Goal: Information Seeking & Learning: Find specific fact

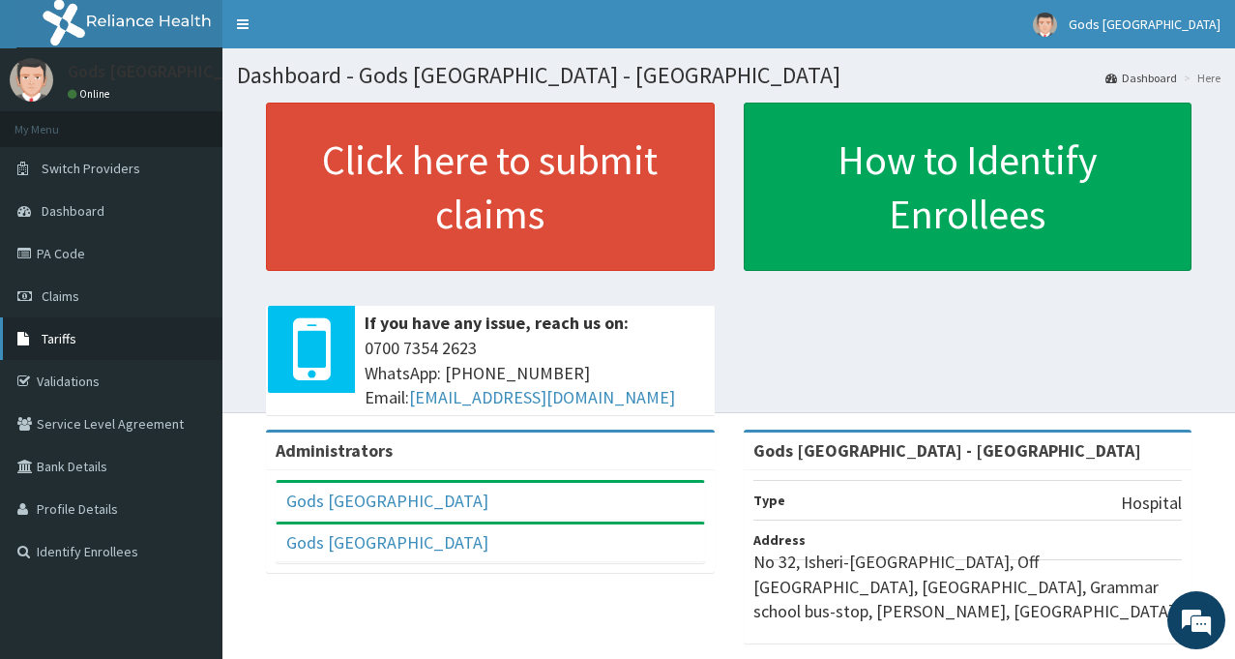
click at [74, 344] on span "Tariffs" at bounding box center [59, 338] width 35 height 17
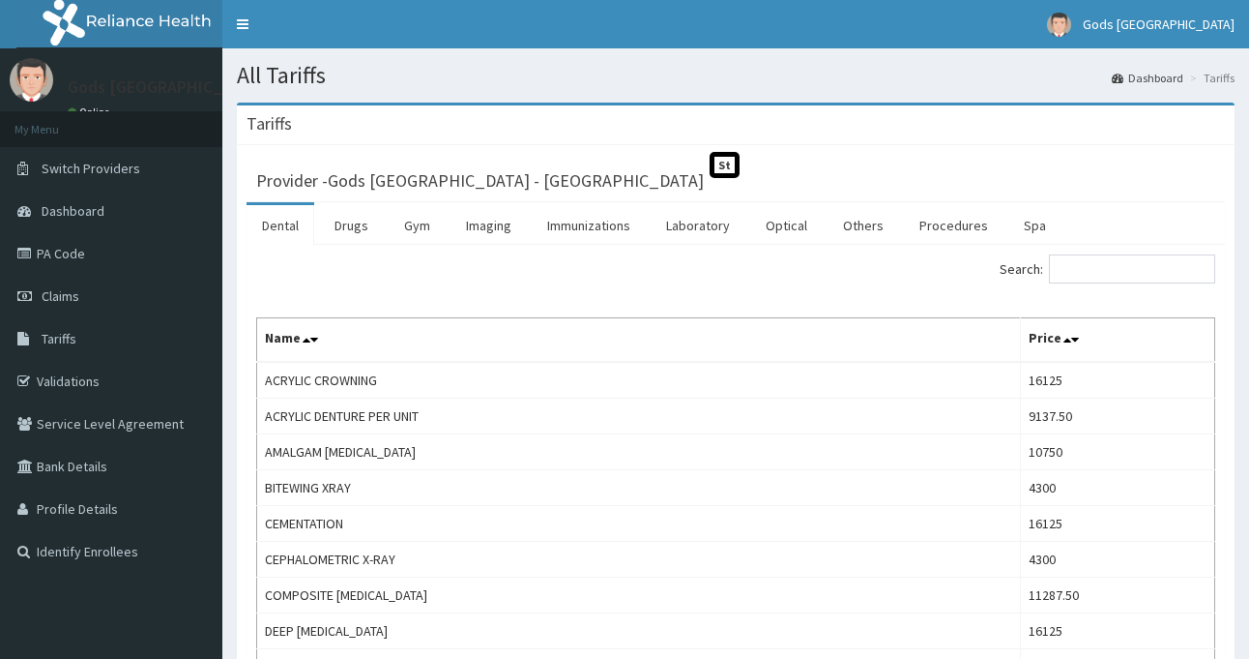
click at [625, 288] on div "Search:" at bounding box center [736, 271] width 988 height 34
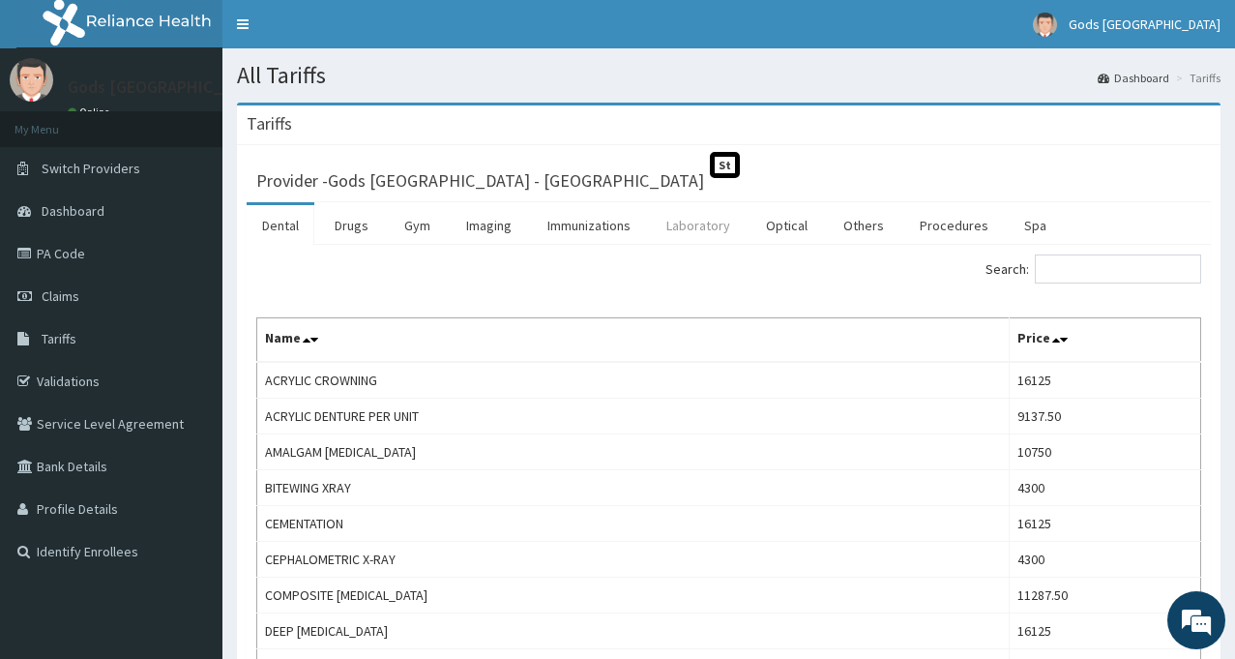
click at [695, 235] on link "Laboratory" at bounding box center [698, 225] width 95 height 41
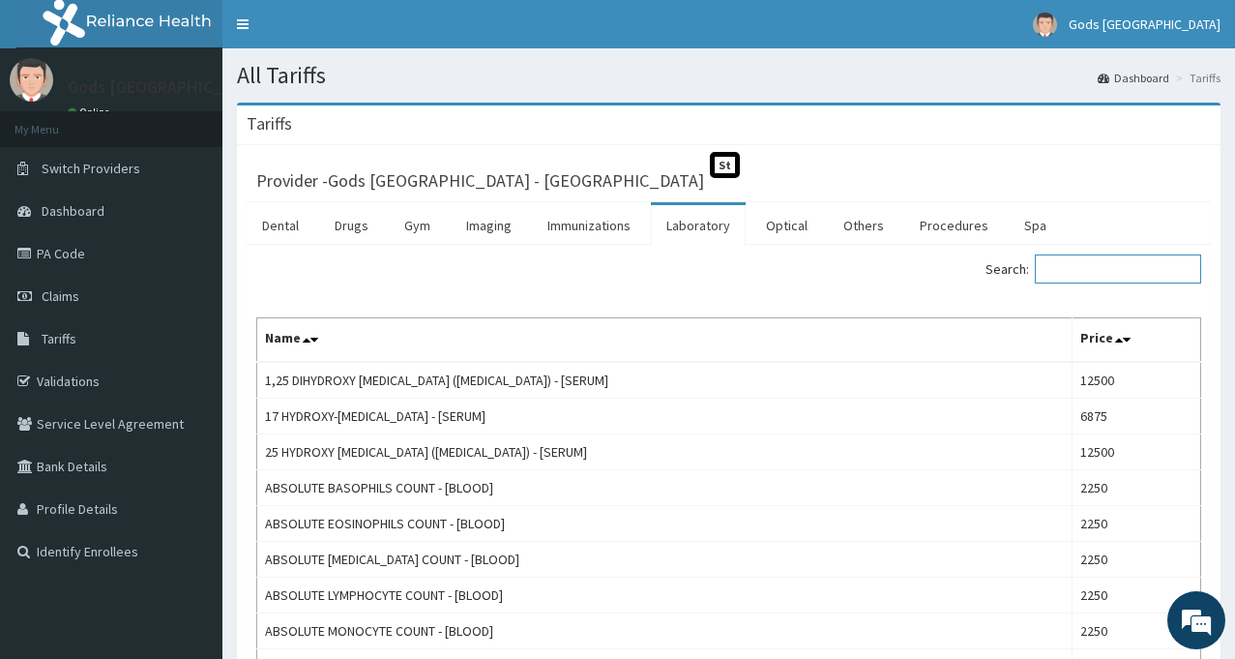
click at [1137, 272] on input "Search:" at bounding box center [1118, 268] width 166 height 29
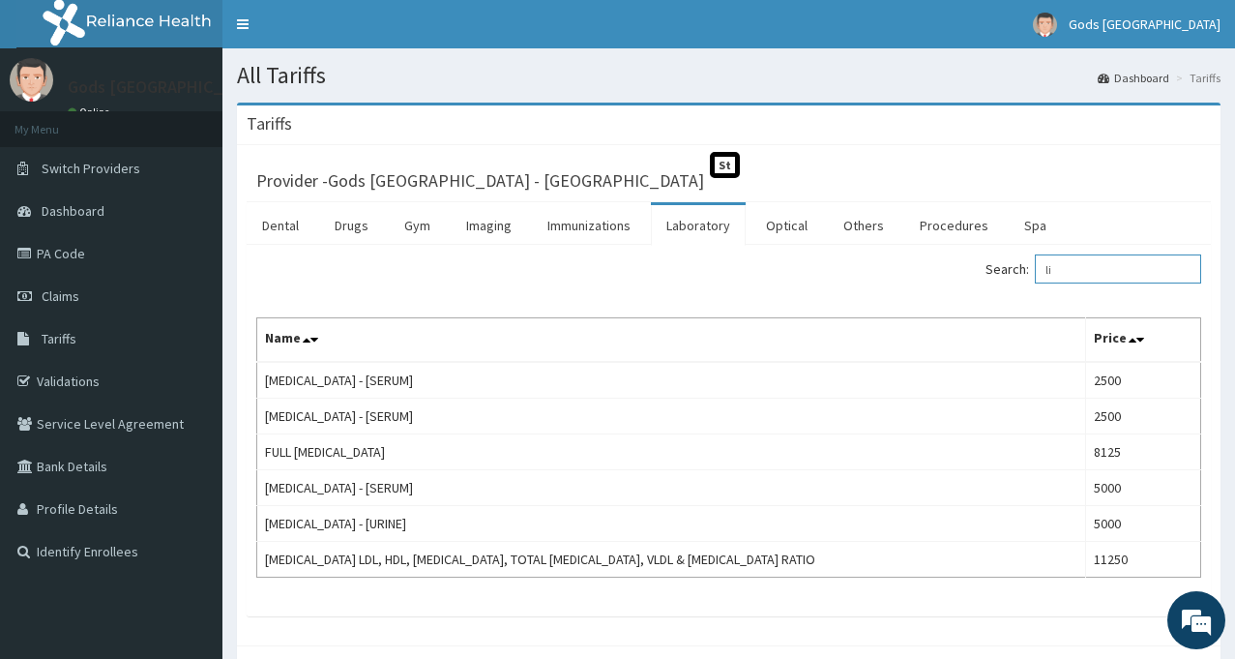
type input "l"
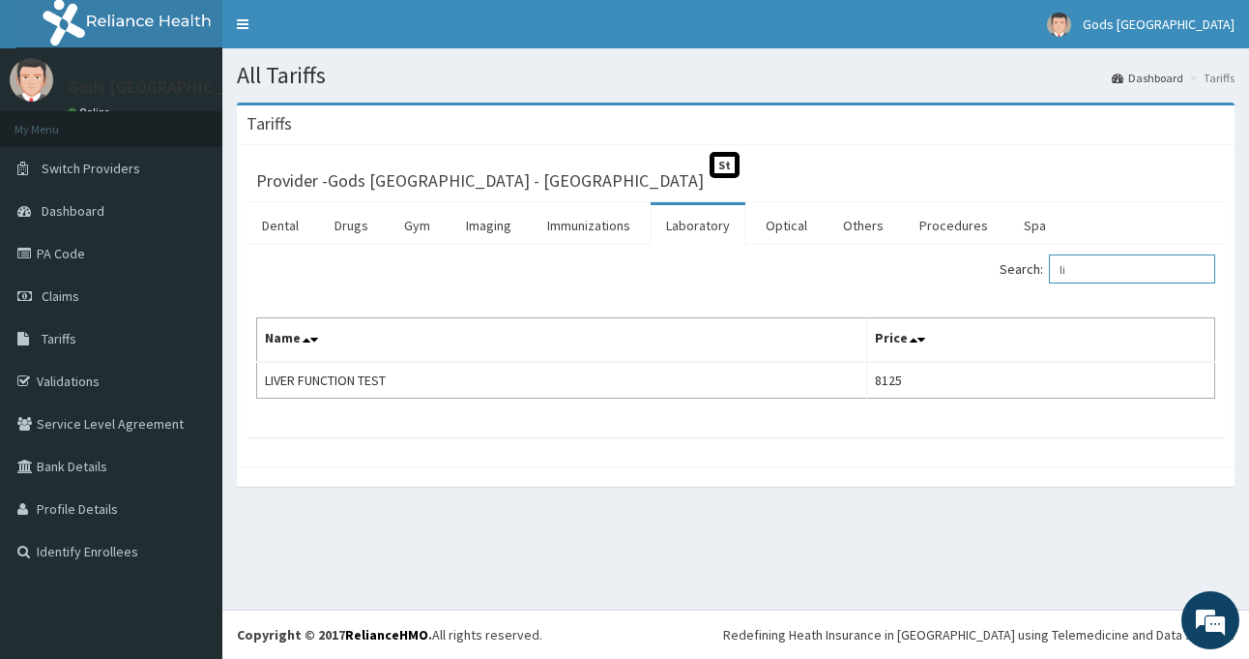
type input "l"
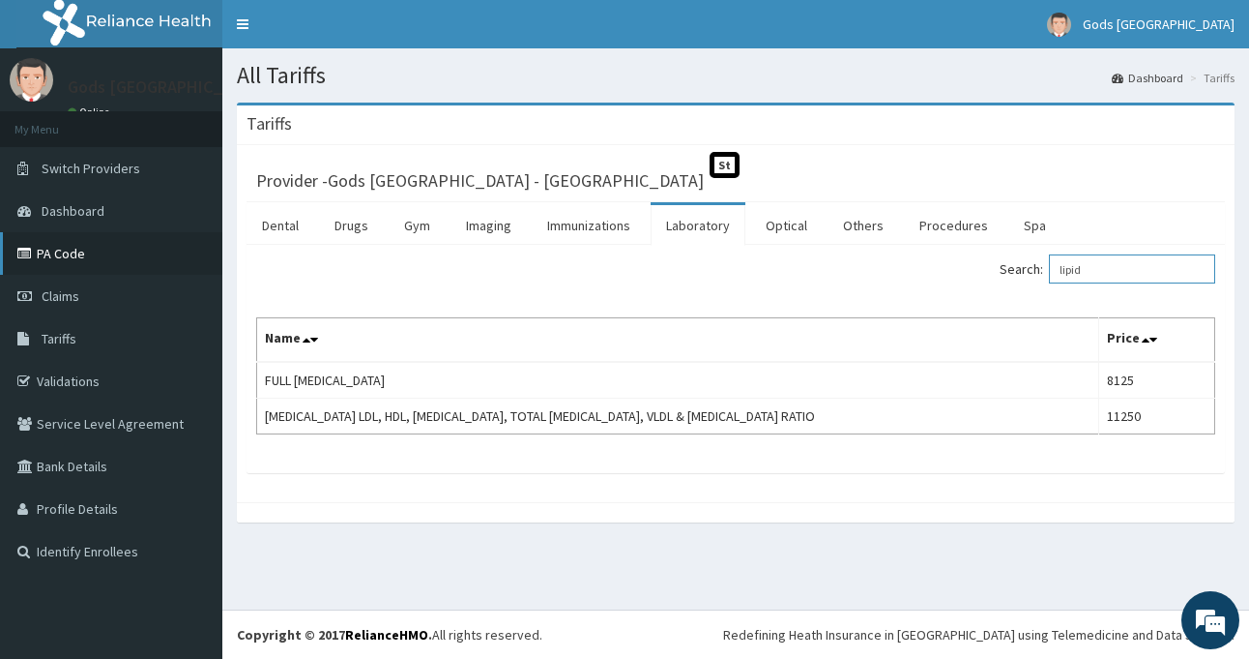
type input "lipid"
click at [78, 247] on link "PA Code" at bounding box center [111, 253] width 222 height 43
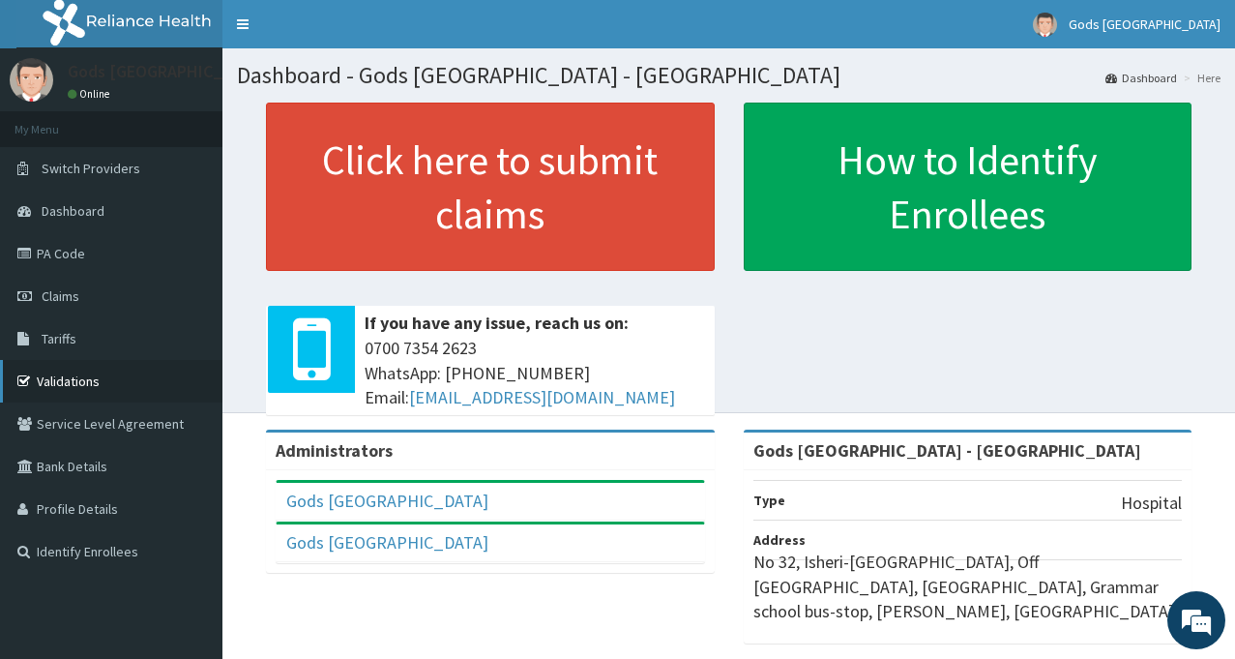
click at [75, 382] on link "Validations" at bounding box center [111, 381] width 222 height 43
click at [51, 378] on link "Validations" at bounding box center [111, 381] width 222 height 43
click at [69, 295] on span "Claims" at bounding box center [61, 295] width 38 height 17
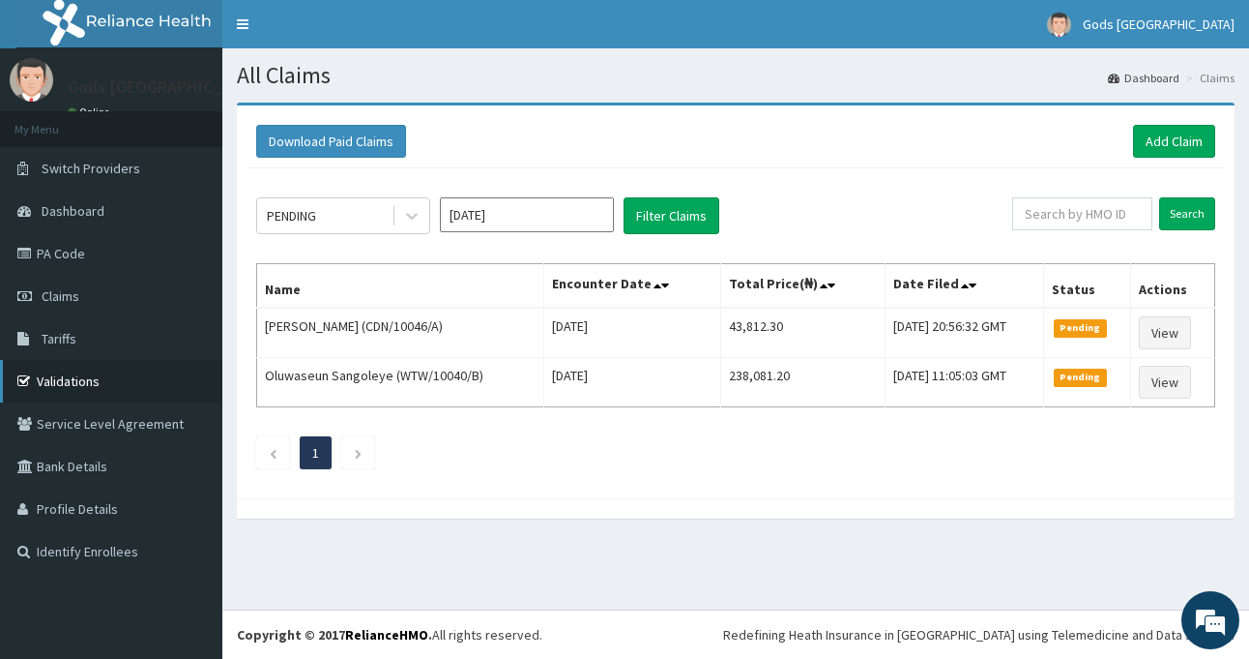
click at [103, 366] on link "Validations" at bounding box center [111, 381] width 222 height 43
